Goal: Information Seeking & Learning: Understand process/instructions

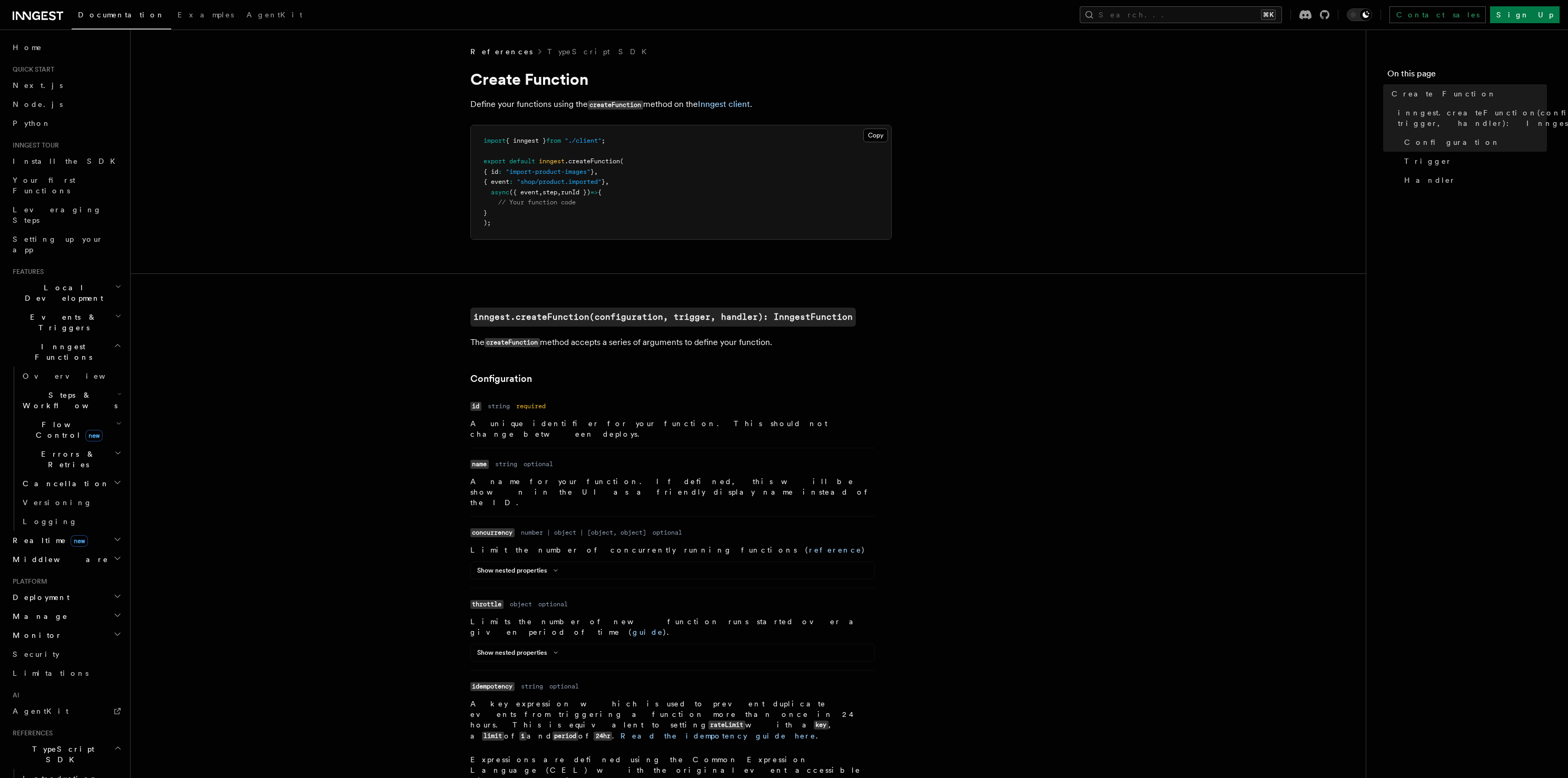
click at [539, 191] on span "({ event" at bounding box center [523, 192] width 29 height 7
copy span "event"
click at [587, 194] on span "runId })" at bounding box center [575, 192] width 29 height 7
click at [588, 193] on span "runId })" at bounding box center [575, 192] width 29 height 7
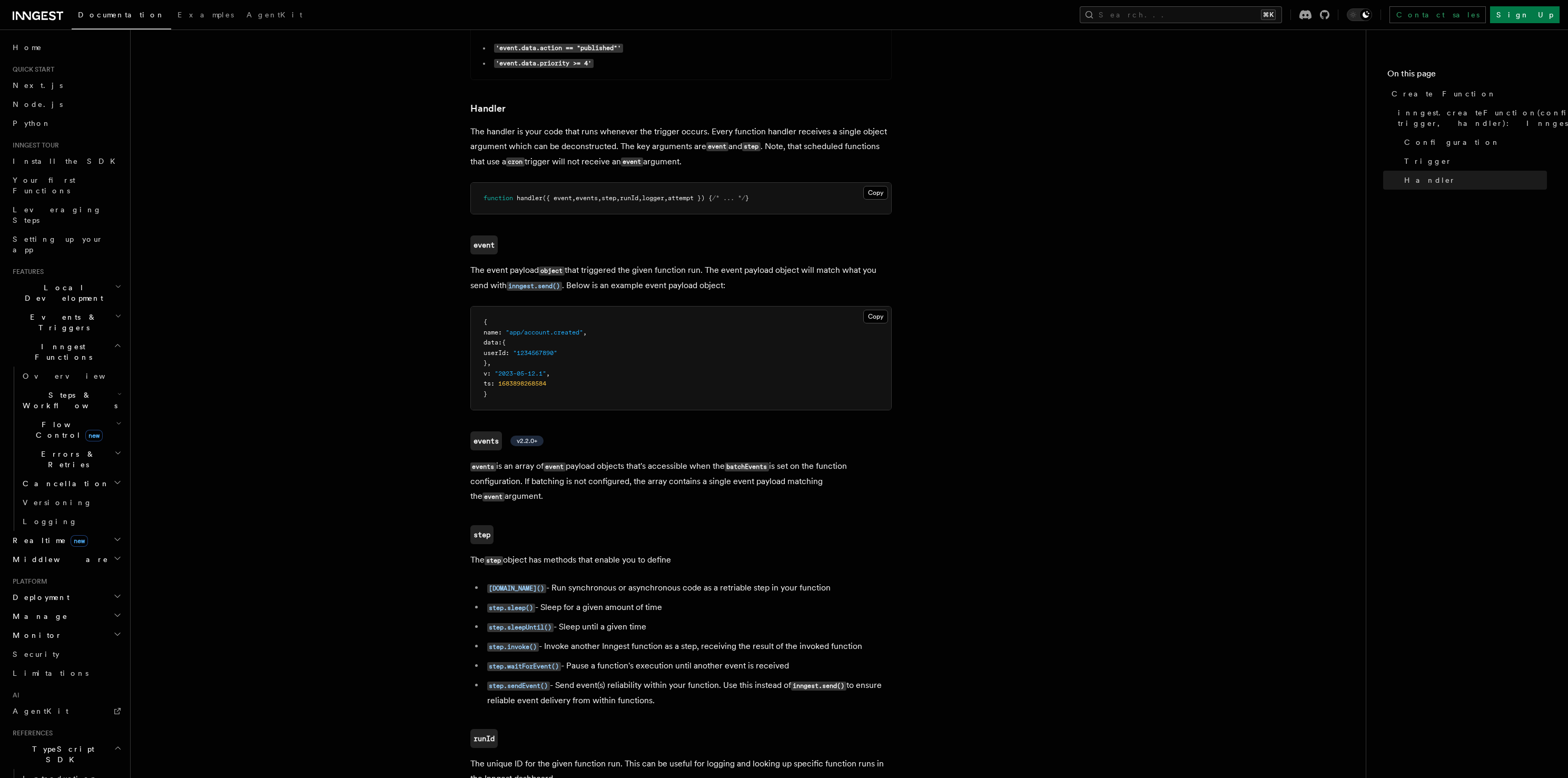
scroll to position [2047, 0]
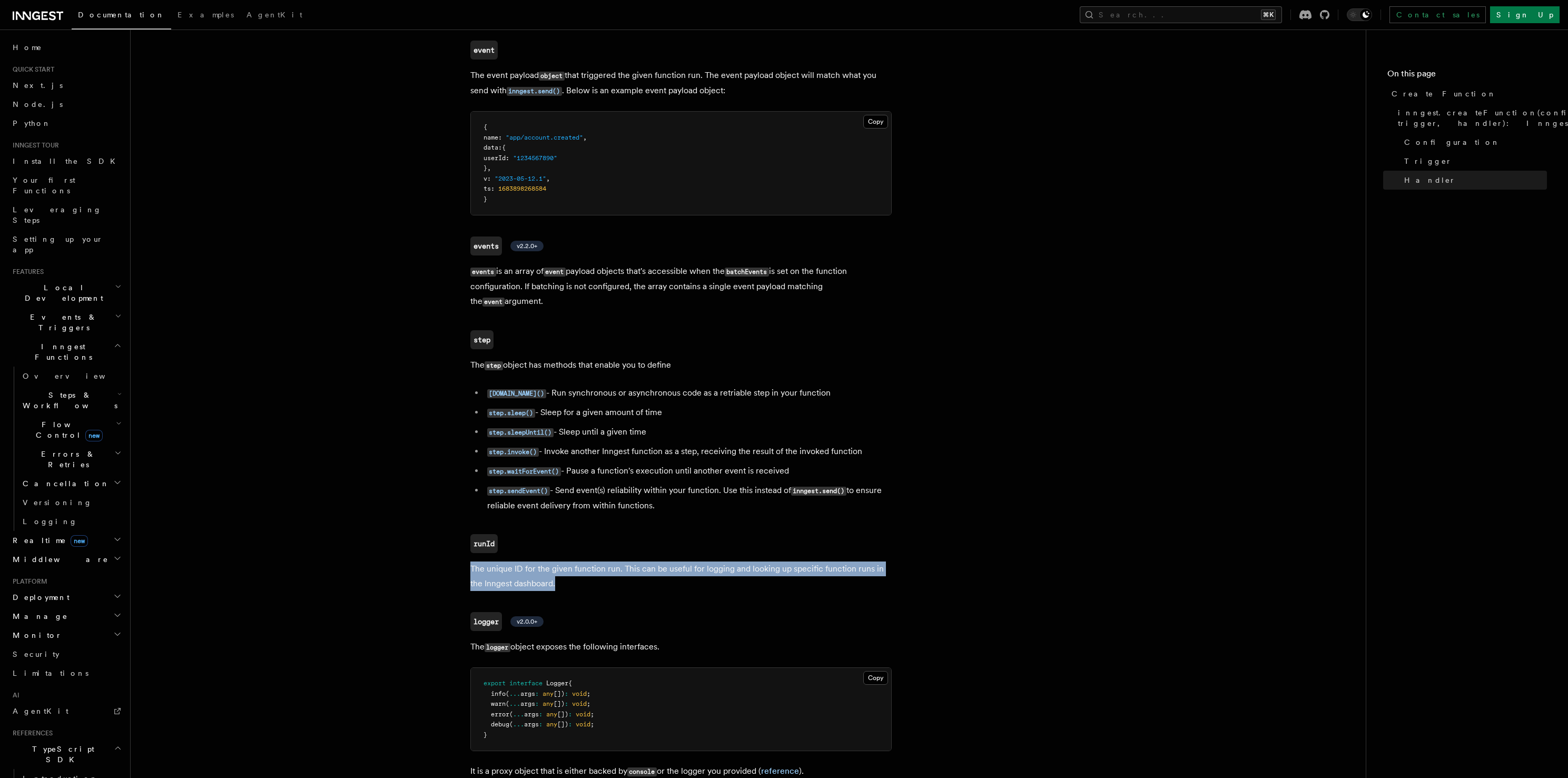
drag, startPoint x: 738, startPoint y: 374, endPoint x: 737, endPoint y: 383, distance: 9.1
drag, startPoint x: 736, startPoint y: 383, endPoint x: 738, endPoint y: 356, distance: 27.1
drag, startPoint x: 739, startPoint y: 352, endPoint x: 746, endPoint y: 385, distance: 33.7
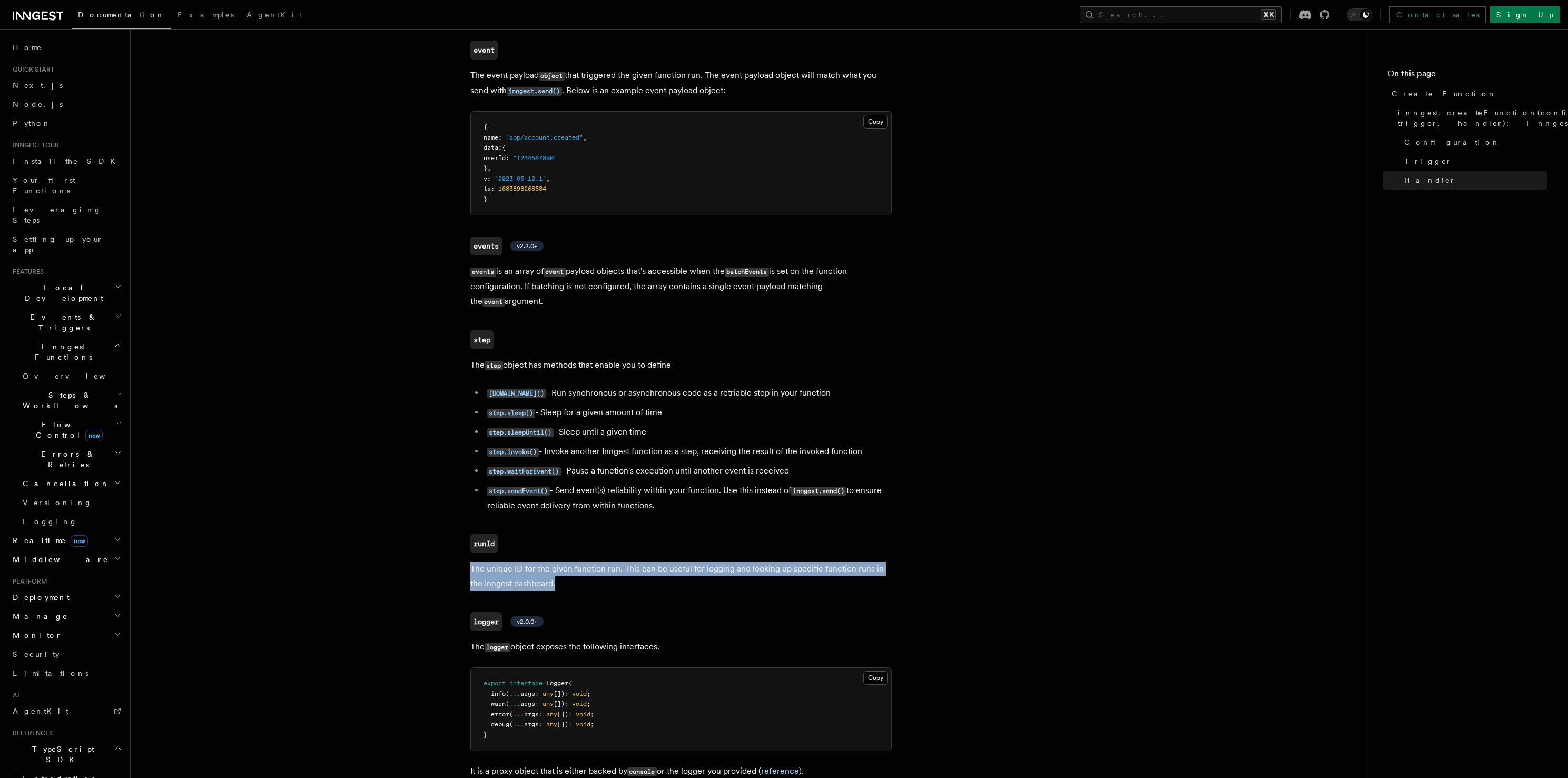
drag, startPoint x: 746, startPoint y: 385, endPoint x: 751, endPoint y: 341, distance: 44.3
drag, startPoint x: 750, startPoint y: 379, endPoint x: 749, endPoint y: 331, distance: 48.0
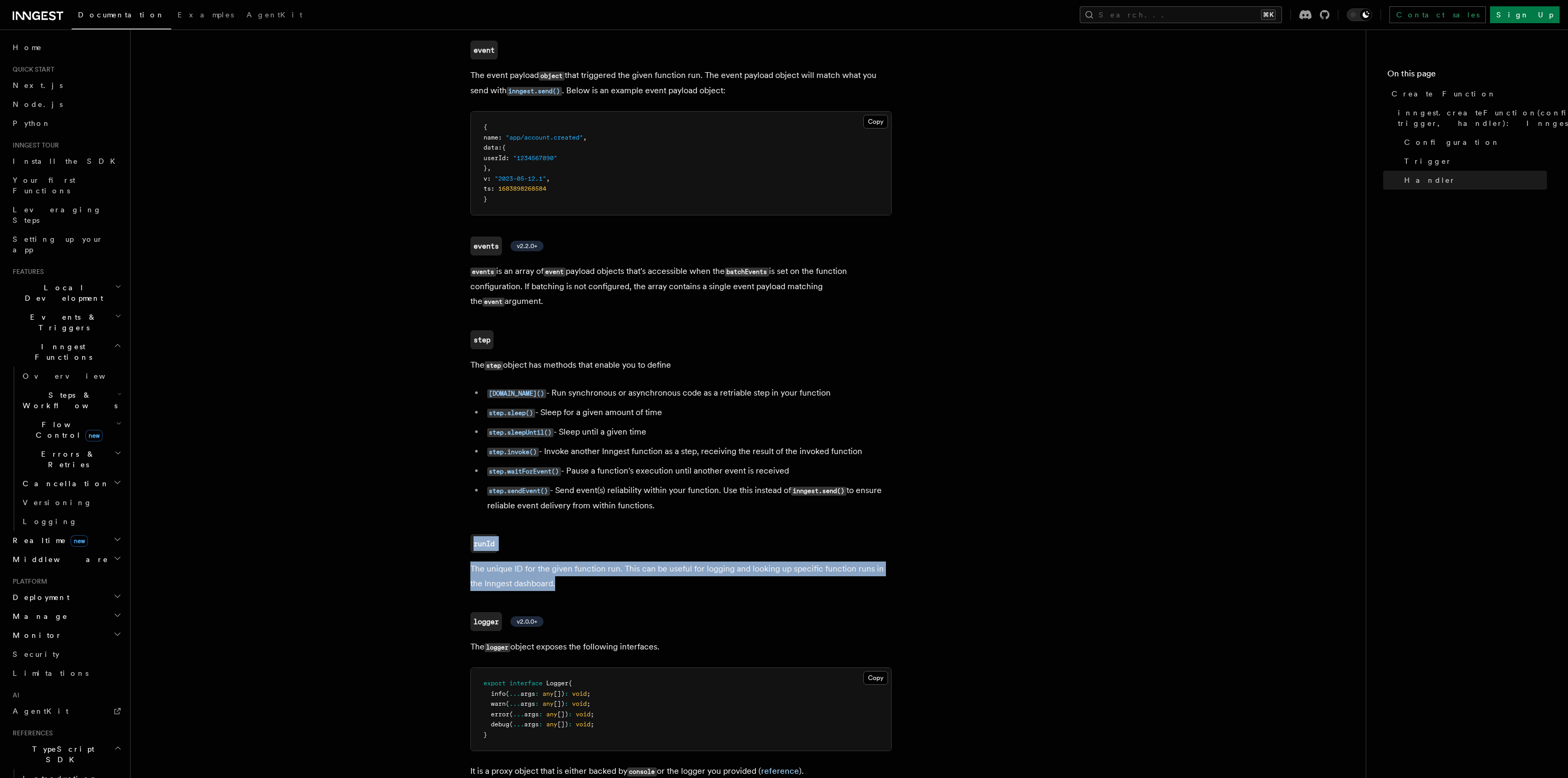
drag, startPoint x: 750, startPoint y: 379, endPoint x: 750, endPoint y: 390, distance: 11.0
drag, startPoint x: 750, startPoint y: 355, endPoint x: 750, endPoint y: 325, distance: 30.0
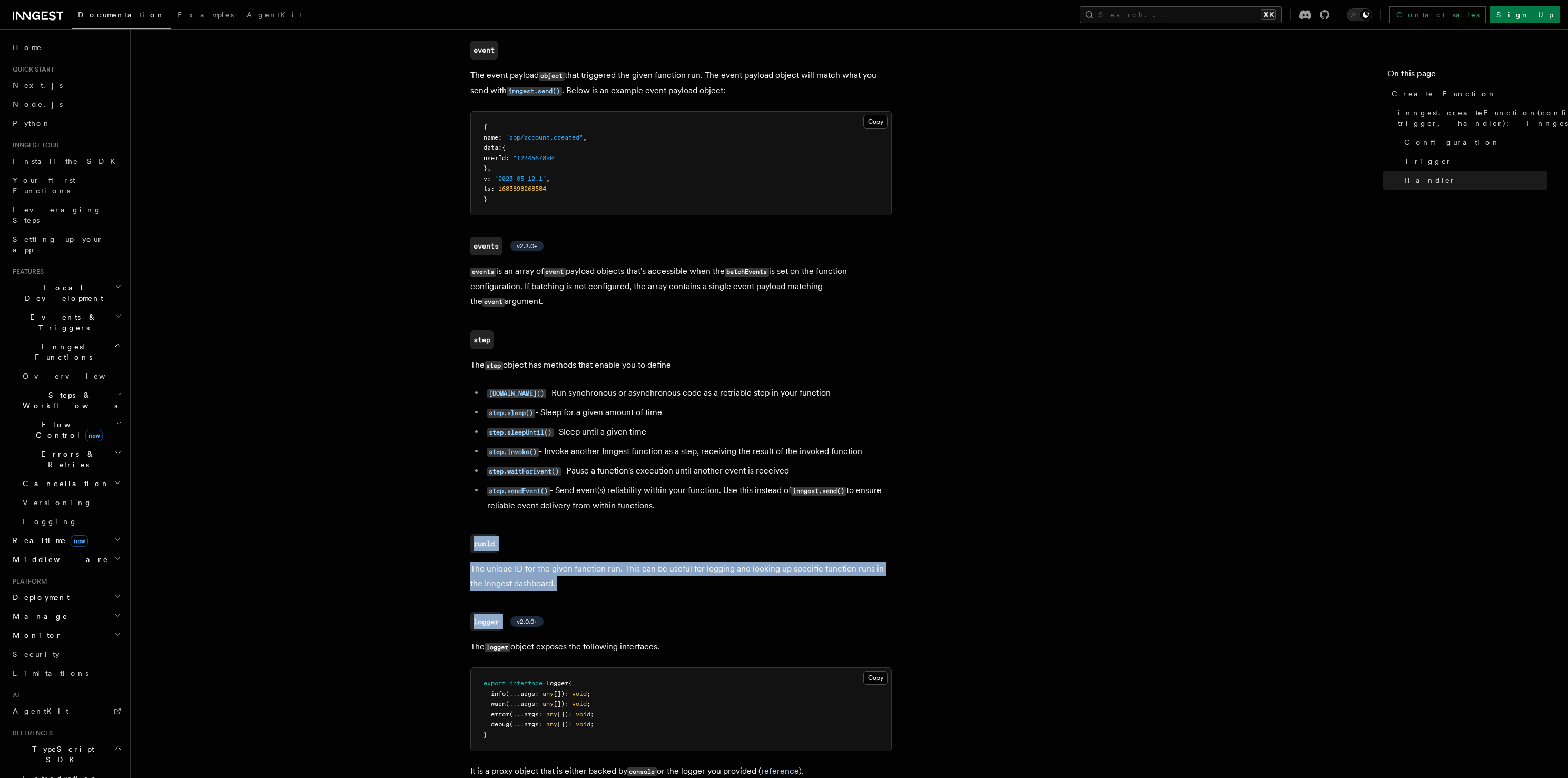
drag, startPoint x: 750, startPoint y: 325, endPoint x: 744, endPoint y: 394, distance: 69.3
drag, startPoint x: 745, startPoint y: 353, endPoint x: 750, endPoint y: 303, distance: 50.2
drag, startPoint x: 744, startPoint y: 350, endPoint x: 742, endPoint y: 373, distance: 23.1
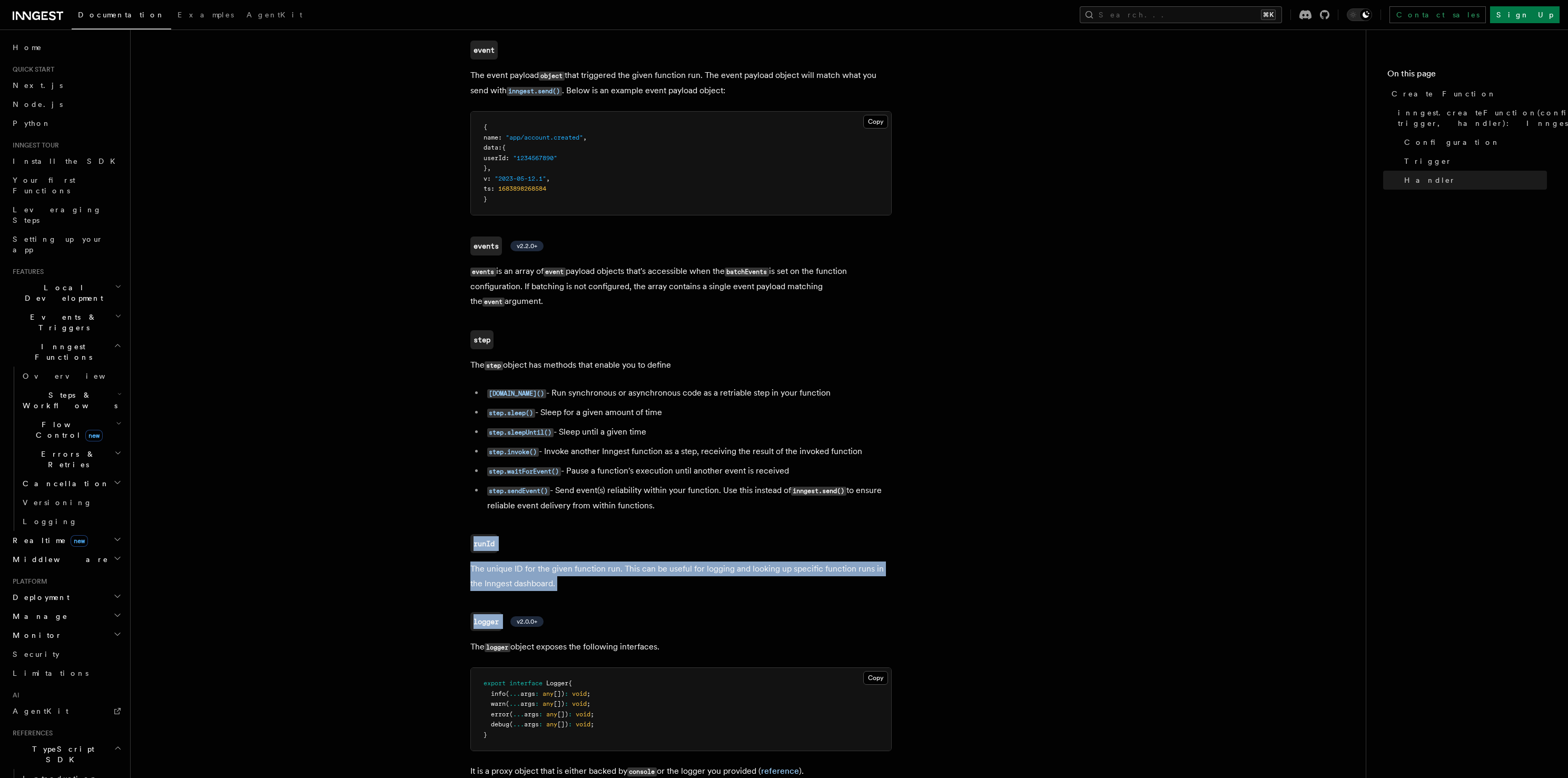
click at [742, 562] on p "The unique ID for the given function run. This can be useful for logging and lo…" at bounding box center [681, 576] width 422 height 29
drag, startPoint x: 742, startPoint y: 380, endPoint x: 741, endPoint y: 320, distance: 60.0
drag, startPoint x: 741, startPoint y: 320, endPoint x: 739, endPoint y: 380, distance: 60.0
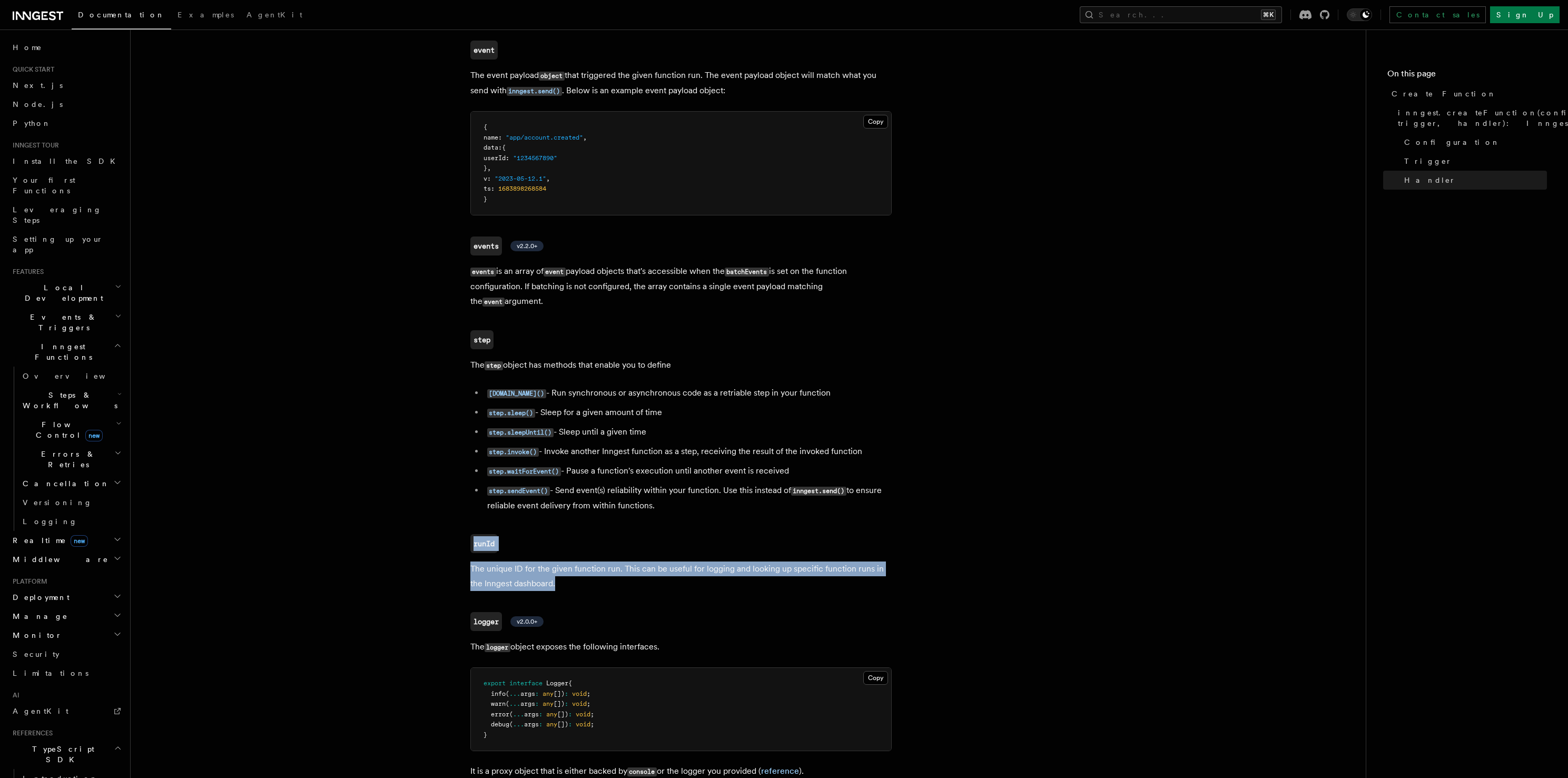
click at [739, 562] on p "The unique ID for the given function run. This can be useful for logging and lo…" at bounding box center [681, 576] width 422 height 29
